Goal: Transaction & Acquisition: Obtain resource

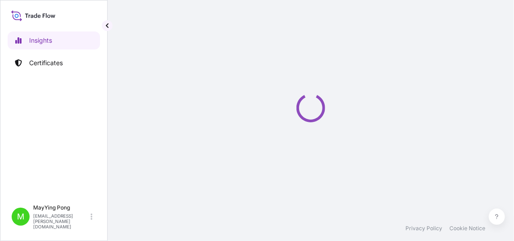
select select "2025"
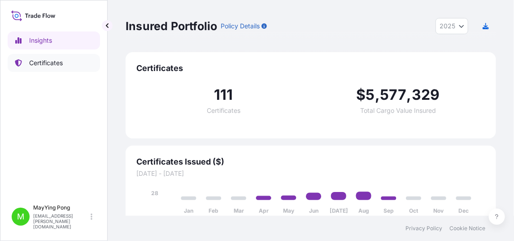
click at [53, 65] on p "Certificates" at bounding box center [46, 62] width 34 height 9
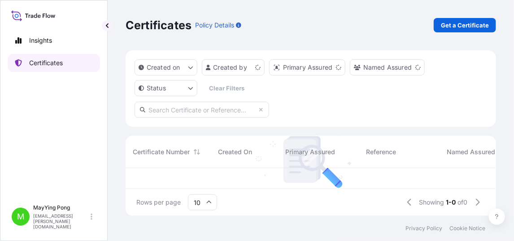
scroll to position [46, 364]
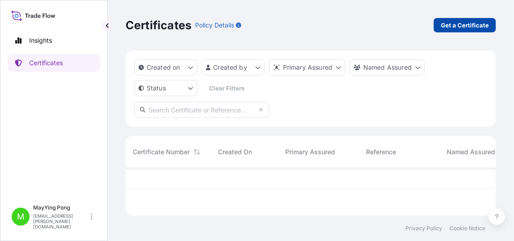
click at [451, 24] on p "Get a Certificate" at bounding box center [465, 25] width 48 height 9
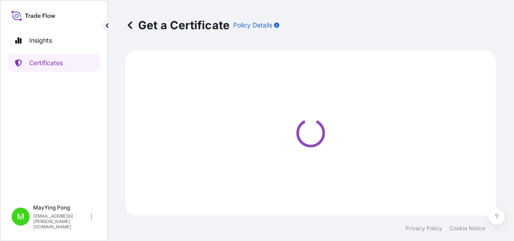
select select "Ocean Vessel"
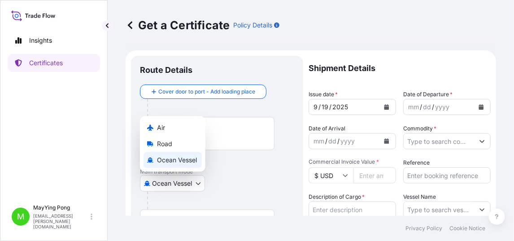
click at [200, 184] on body "Insights Certificates M MayYing Pong [EMAIL_ADDRESS][PERSON_NAME][DOMAIN_NAME] …" at bounding box center [257, 120] width 514 height 241
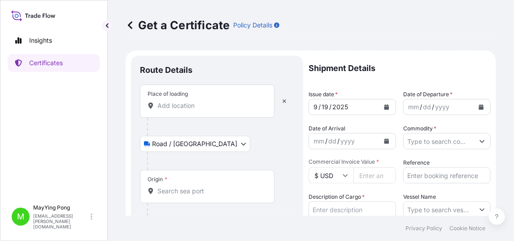
click at [197, 112] on div "Place of loading" at bounding box center [207, 100] width 135 height 33
click at [197, 110] on input "Place of loading" at bounding box center [211, 105] width 106 height 9
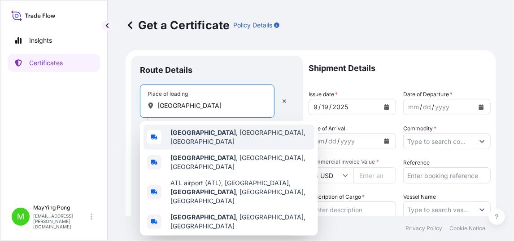
click at [202, 142] on div "[GEOGRAPHIC_DATA] , [GEOGRAPHIC_DATA], [GEOGRAPHIC_DATA]" at bounding box center [229, 136] width 171 height 25
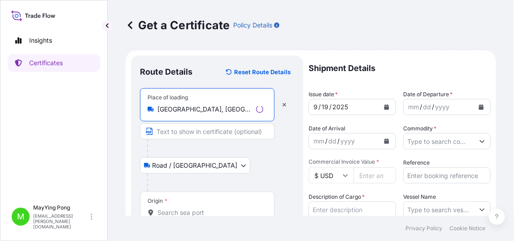
scroll to position [45, 0]
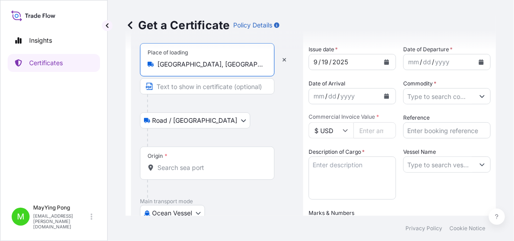
type input "[GEOGRAPHIC_DATA], [GEOGRAPHIC_DATA], [GEOGRAPHIC_DATA]"
click at [186, 166] on input "Origin *" at bounding box center [211, 167] width 106 height 9
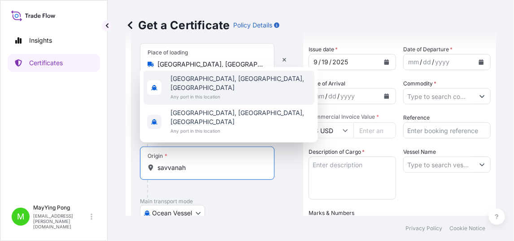
click at [212, 101] on span "Any port in this location" at bounding box center [241, 96] width 140 height 9
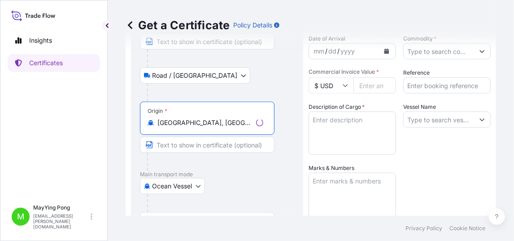
scroll to position [135, 0]
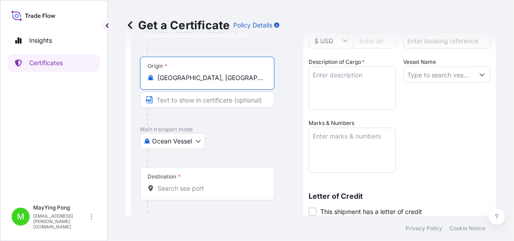
type input "[GEOGRAPHIC_DATA], [GEOGRAPHIC_DATA], [GEOGRAPHIC_DATA]"
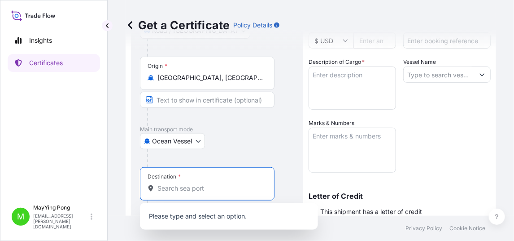
click at [184, 187] on input "Destination *" at bounding box center [211, 188] width 106 height 9
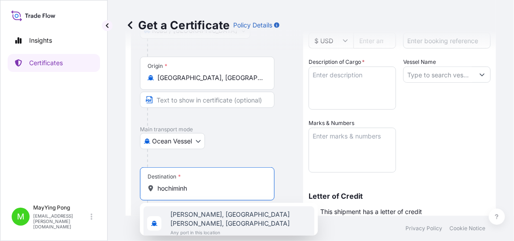
click at [221, 228] on span "Any port in this location" at bounding box center [241, 232] width 140 height 9
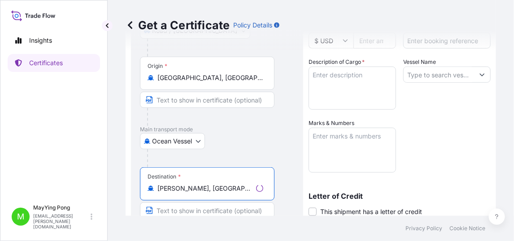
scroll to position [0, 0]
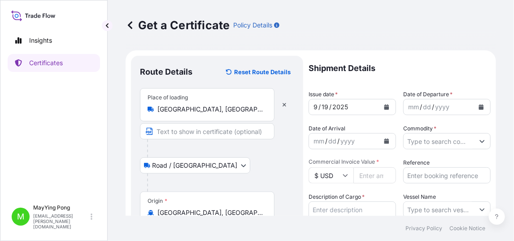
type input "[PERSON_NAME], [GEOGRAPHIC_DATA][PERSON_NAME], [GEOGRAPHIC_DATA]"
click at [385, 107] on icon "Calendar" at bounding box center [387, 106] width 5 height 5
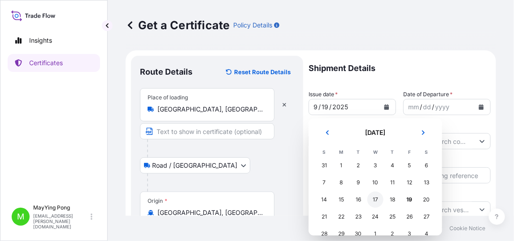
click at [378, 201] on div "17" at bounding box center [376, 199] width 16 height 16
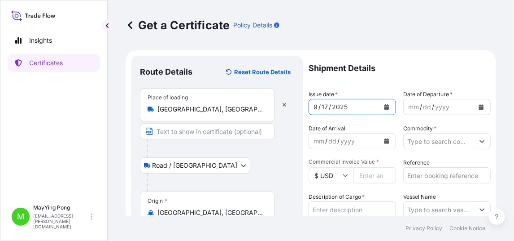
click at [474, 109] on button "Calendar" at bounding box center [481, 107] width 14 height 14
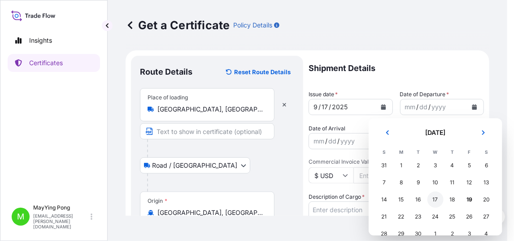
click at [437, 201] on div "17" at bounding box center [436, 199] width 16 height 16
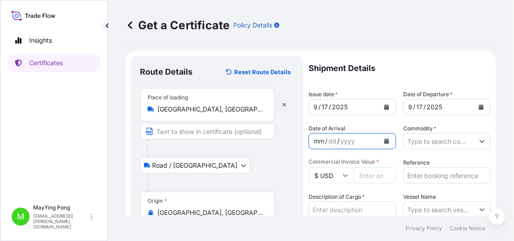
click at [320, 140] on div "mm" at bounding box center [319, 141] width 13 height 11
click at [385, 141] on icon "Calendar" at bounding box center [387, 140] width 5 height 5
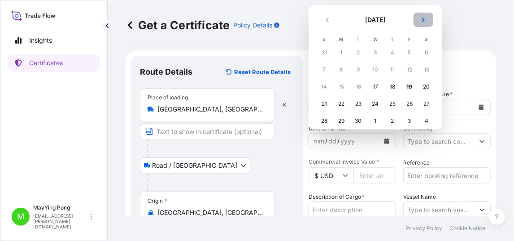
click at [422, 18] on icon "Next" at bounding box center [423, 19] width 5 height 5
click at [342, 92] on div "10" at bounding box center [341, 87] width 16 height 16
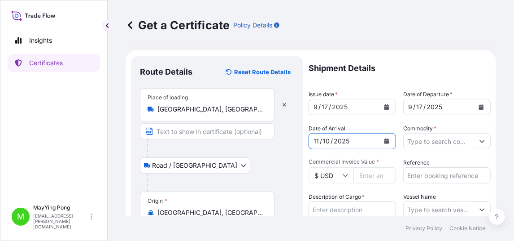
click at [429, 141] on input "Commodity *" at bounding box center [439, 141] width 70 height 16
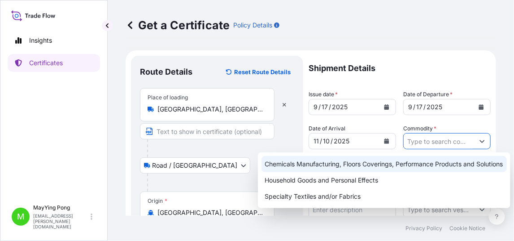
click at [391, 164] on div "Chemicals Manufacturing, Floors Coverings, Performance Products and Solutions" at bounding box center [384, 164] width 245 height 16
type input "Chemicals Manufacturing, Floors Coverings, Performance Products and Solutions"
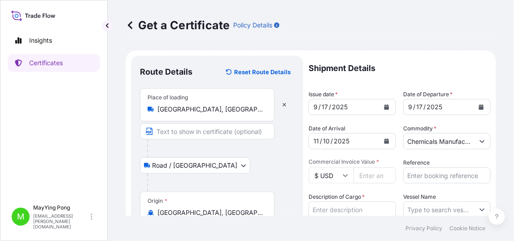
click at [356, 173] on input "Commercial Invoice Value *" at bounding box center [375, 175] width 43 height 16
click at [363, 179] on input "Commercial Invoice Value *" at bounding box center [375, 175] width 43 height 16
type input "24193.94"
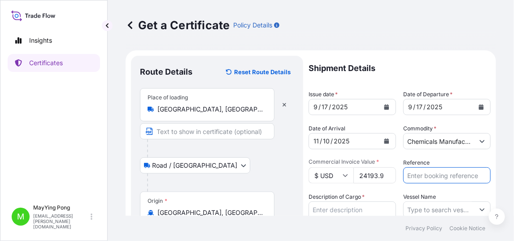
click at [424, 177] on input "Reference" at bounding box center [447, 175] width 88 height 16
click at [422, 177] on input "Reference" at bounding box center [447, 175] width 88 height 16
paste input "1003573561"
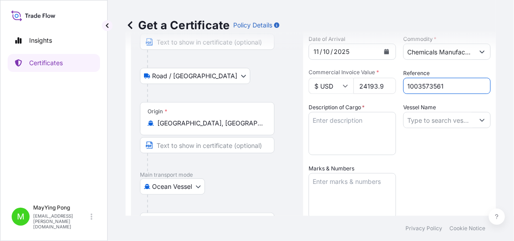
type input "1003573561"
click at [330, 124] on textarea "Description of Cargo *" at bounding box center [353, 133] width 88 height 43
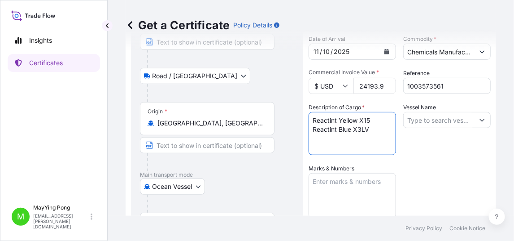
click at [316, 139] on textarea "Reactint Yellow X15 Reactint Blue X3LV" at bounding box center [353, 133] width 88 height 43
drag, startPoint x: 368, startPoint y: 128, endPoint x: 314, endPoint y: 120, distance: 55.4
click at [314, 120] on textarea "Reactint Yellow X15 Reactint Blue X3LV 2 pallets - Non Haz Chemicals" at bounding box center [353, 133] width 88 height 43
click at [350, 130] on textarea "2 pallets - Non Haz Chemicals" at bounding box center [353, 133] width 88 height 43
paste textarea "Reactint Yellow X15 Reactint Blue X3LV"
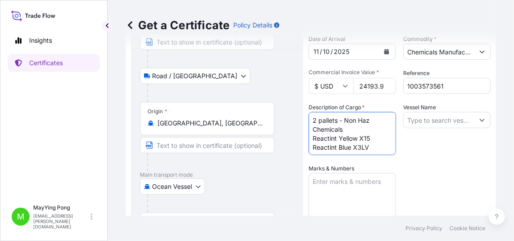
type textarea "2 pallets - Non Haz Chemicals Reactint Yellow X15 Reactint Blue X3LV"
click at [455, 122] on input "Vessel Name" at bounding box center [439, 120] width 70 height 16
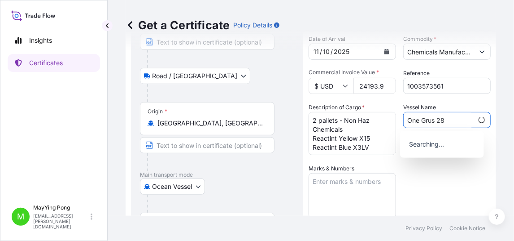
type input "One Grus 28"
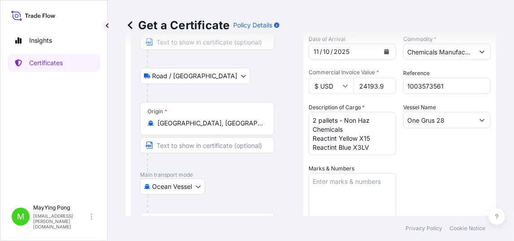
click at [330, 180] on textarea "Marks & Numbers" at bounding box center [353, 195] width 88 height 45
paste textarea "Man Bang Trade Vietnam"
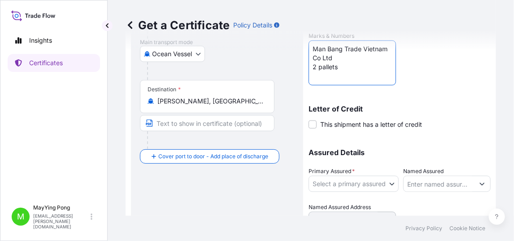
scroll to position [263, 0]
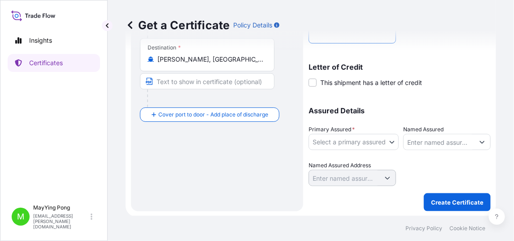
type textarea "Man Bang Trade Vietnam Co Ltd 2 pallets"
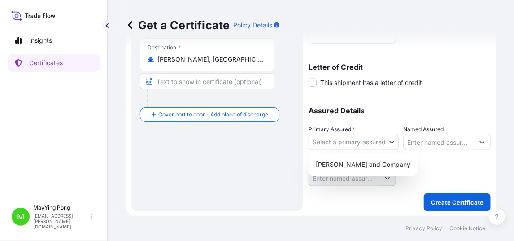
click at [390, 142] on body "Insights Certificates M MayYing Pong [EMAIL_ADDRESS][PERSON_NAME][DOMAIN_NAME] …" at bounding box center [257, 120] width 514 height 241
click at [369, 161] on div "[PERSON_NAME] and Company" at bounding box center [363, 164] width 102 height 16
select select "31531"
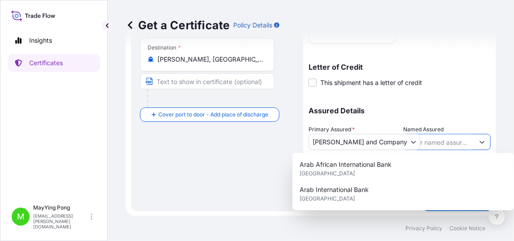
click at [431, 140] on input "Named Assured" at bounding box center [439, 142] width 70 height 16
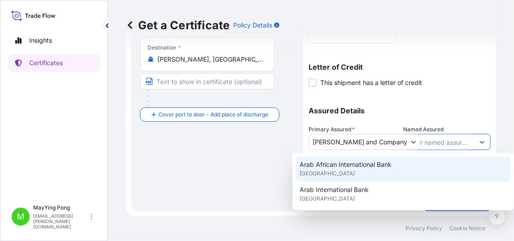
scroll to position [179, 0]
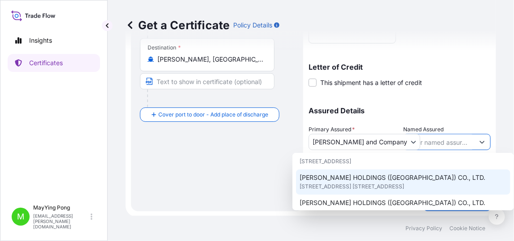
click at [404, 182] on span "[STREET_ADDRESS] [STREET_ADDRESS]" at bounding box center [352, 186] width 105 height 9
type input "[PERSON_NAME] HOLDINGS ([GEOGRAPHIC_DATA]) CO., LTD."
type input "[STREET_ADDRESS] [STREET_ADDRESS],"
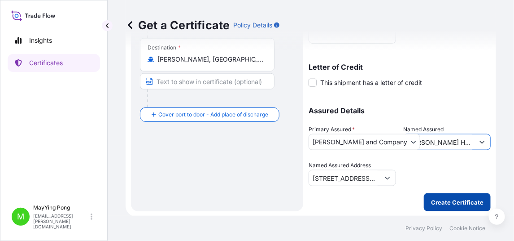
click at [443, 197] on p "Create Certificate" at bounding box center [457, 201] width 53 height 9
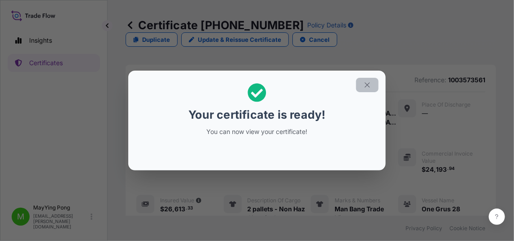
click at [368, 84] on icon "button" at bounding box center [368, 85] width 8 height 8
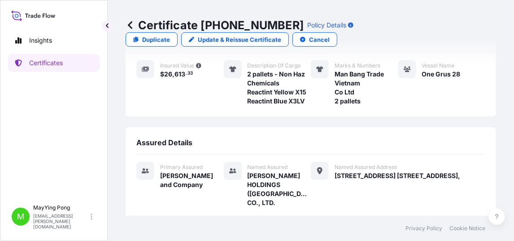
scroll to position [220, 0]
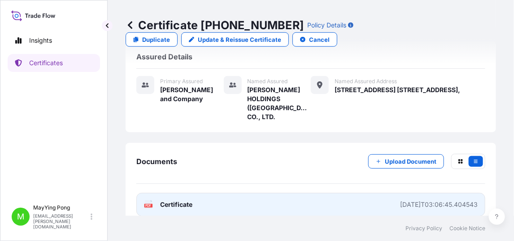
click at [170, 200] on span "Certificate" at bounding box center [176, 204] width 32 height 9
